Goal: Task Accomplishment & Management: Use online tool/utility

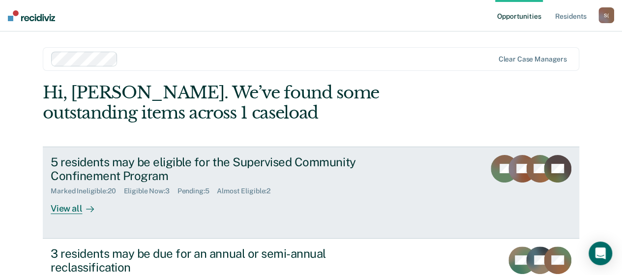
click at [82, 205] on div at bounding box center [88, 208] width 12 height 11
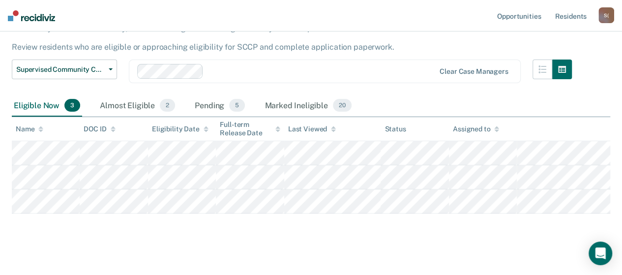
scroll to position [90, 0]
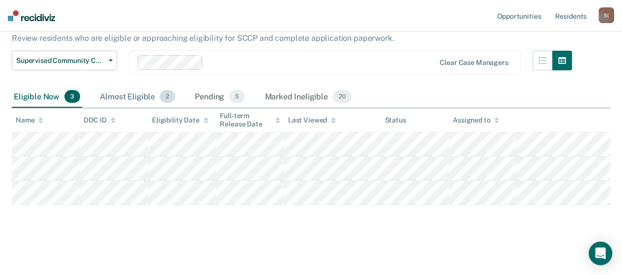
click at [122, 96] on div "Almost Eligible 2" at bounding box center [137, 97] width 79 height 22
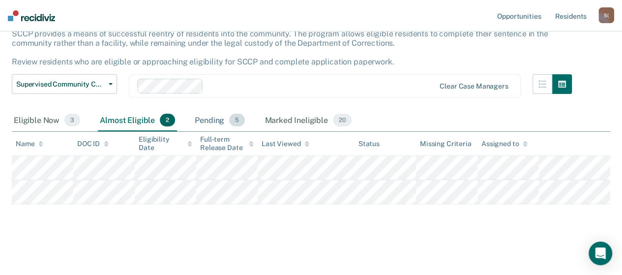
click at [196, 110] on div "Pending 5" at bounding box center [220, 121] width 54 height 22
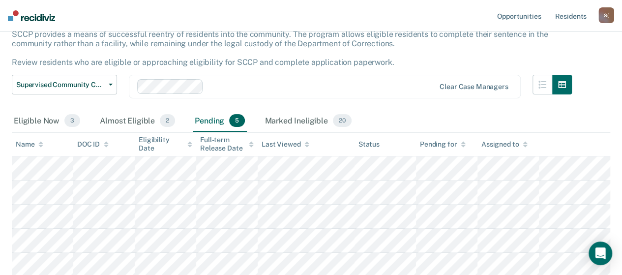
scroll to position [0, 0]
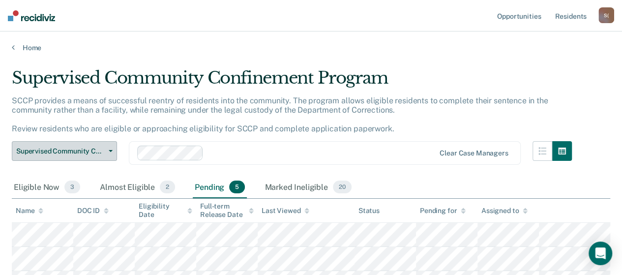
click at [111, 153] on button "Supervised Community Confinement Program" at bounding box center [64, 151] width 105 height 20
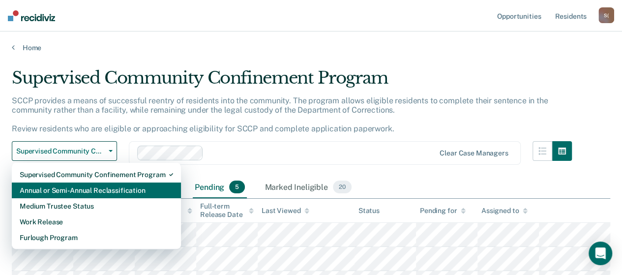
click at [97, 190] on div "Annual or Semi-Annual Reclassification" at bounding box center [96, 190] width 153 height 16
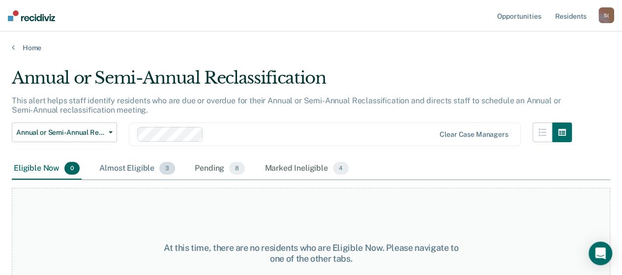
click at [139, 171] on div "Almost Eligible 3" at bounding box center [137, 169] width 80 height 22
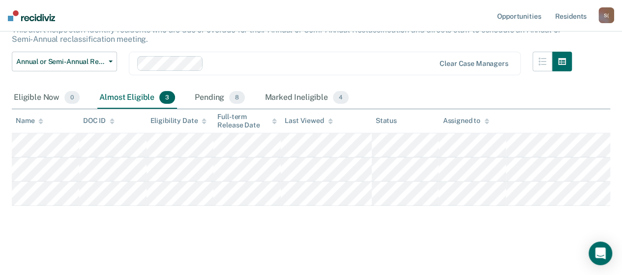
scroll to position [71, 0]
click at [205, 102] on div "Pending 8" at bounding box center [220, 98] width 54 height 22
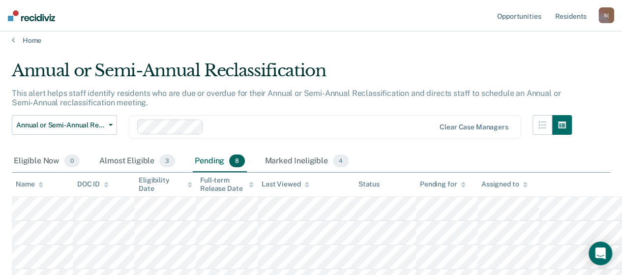
scroll to position [0, 0]
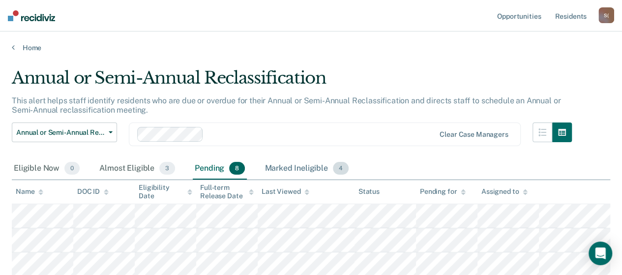
click at [283, 171] on div "Marked Ineligible 4" at bounding box center [307, 169] width 88 height 22
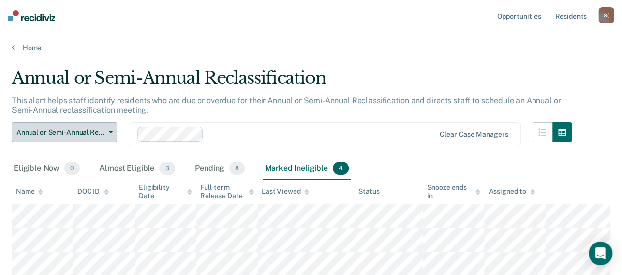
click at [114, 134] on button "Annual or Semi-Annual Reclassification" at bounding box center [64, 132] width 105 height 20
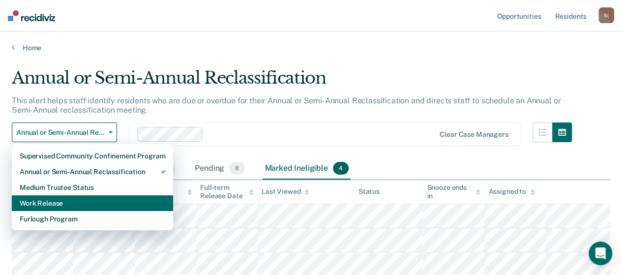
click at [57, 204] on div "Work Release" at bounding box center [93, 203] width 146 height 16
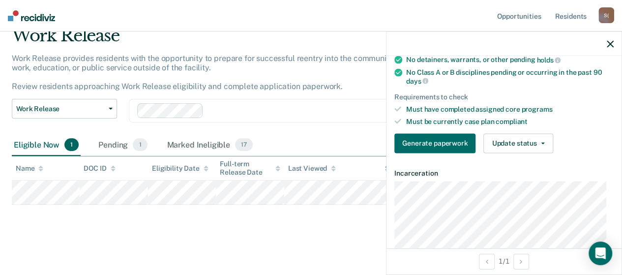
scroll to position [121, 0]
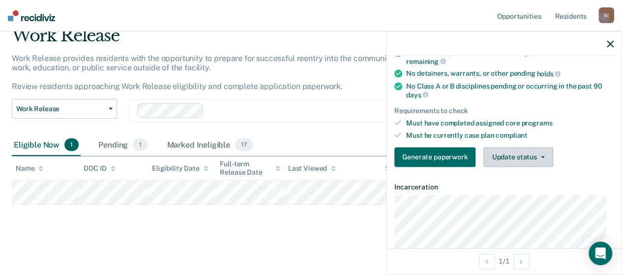
click at [543, 153] on button "Update status" at bounding box center [517, 157] width 69 height 20
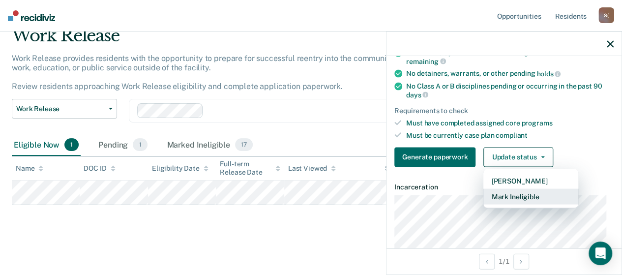
click at [524, 195] on button "Mark Ineligible" at bounding box center [530, 196] width 95 height 16
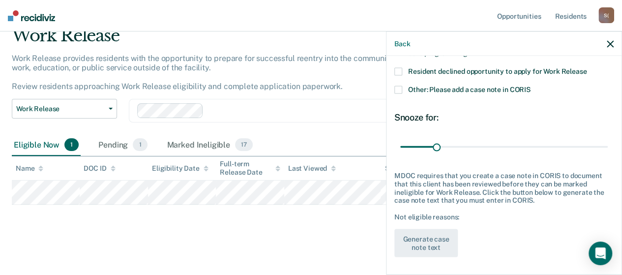
scroll to position [12, 0]
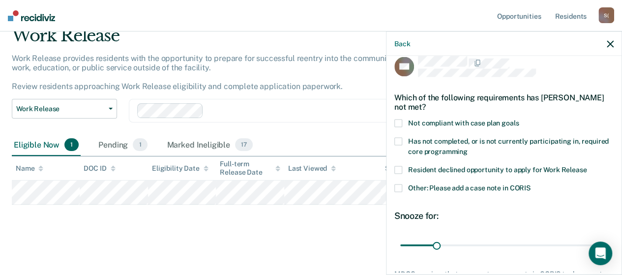
click at [401, 141] on span at bounding box center [398, 142] width 8 height 8
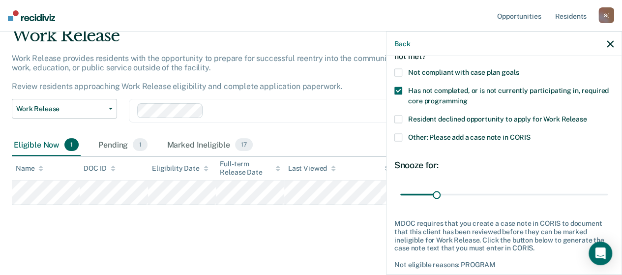
scroll to position [110, 0]
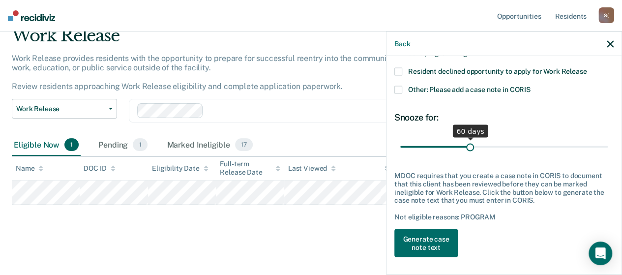
drag, startPoint x: 435, startPoint y: 146, endPoint x: 467, endPoint y: 149, distance: 32.6
type input "60"
click at [467, 149] on input "range" at bounding box center [503, 146] width 207 height 17
click at [451, 238] on button "Generate case note text" at bounding box center [425, 243] width 63 height 29
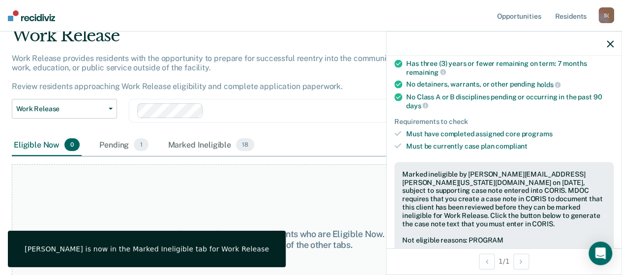
click at [610, 44] on icon "button" at bounding box center [610, 43] width 7 height 7
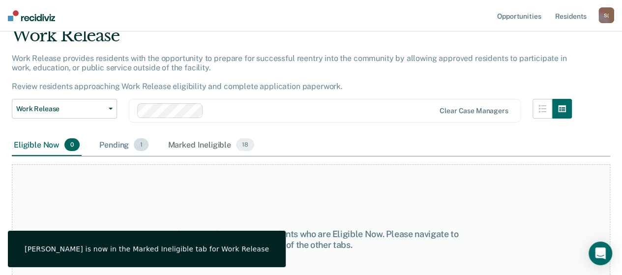
click at [111, 143] on div "Pending 1" at bounding box center [123, 145] width 53 height 22
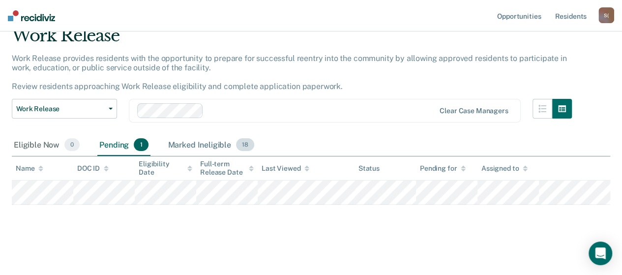
click at [211, 144] on div "Marked Ineligible 18" at bounding box center [211, 145] width 90 height 22
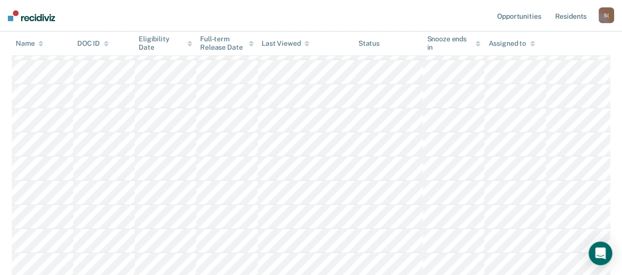
scroll to position [0, 0]
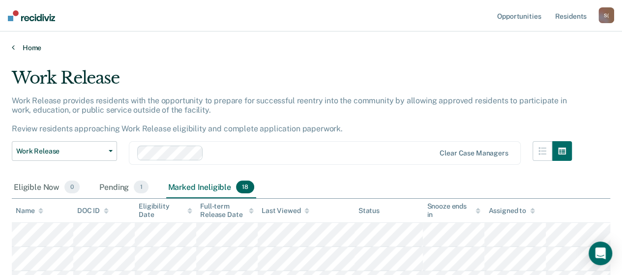
click at [31, 47] on link "Home" at bounding box center [311, 47] width 598 height 9
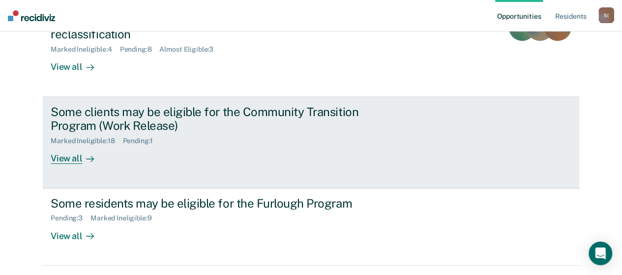
scroll to position [246, 0]
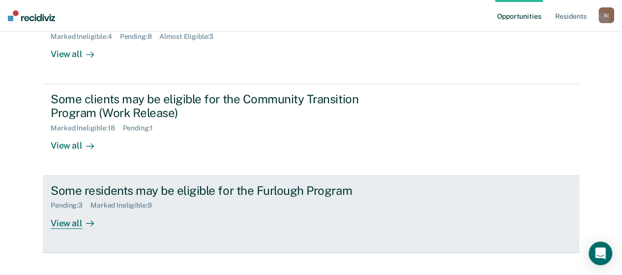
click at [74, 222] on div "View all" at bounding box center [78, 218] width 55 height 19
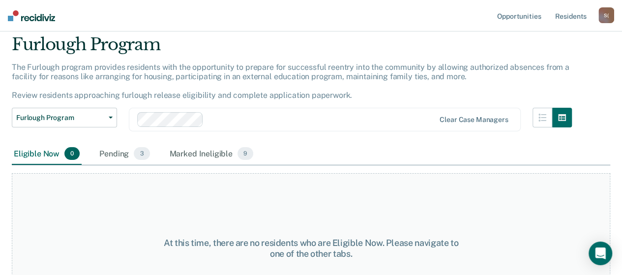
scroll to position [49, 0]
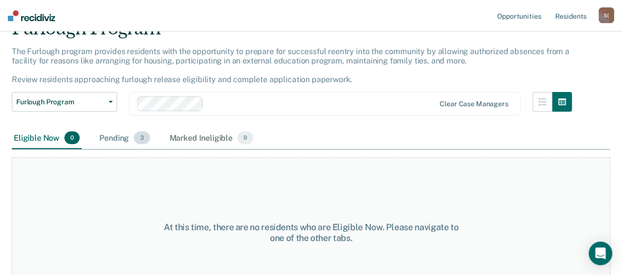
click at [107, 138] on div "Pending 3" at bounding box center [124, 138] width 54 height 22
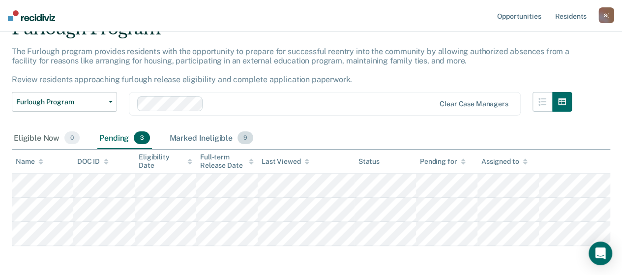
click at [187, 139] on div "Marked Ineligible 9" at bounding box center [212, 138] width 88 height 22
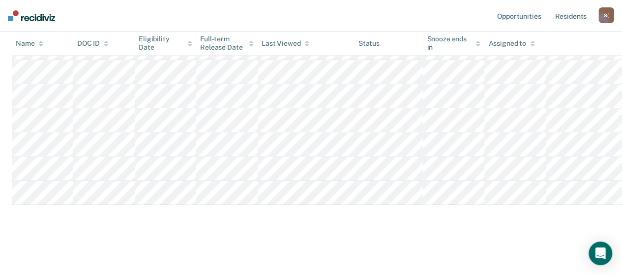
scroll to position [0, 0]
